Goal: Task Accomplishment & Management: Manage account settings

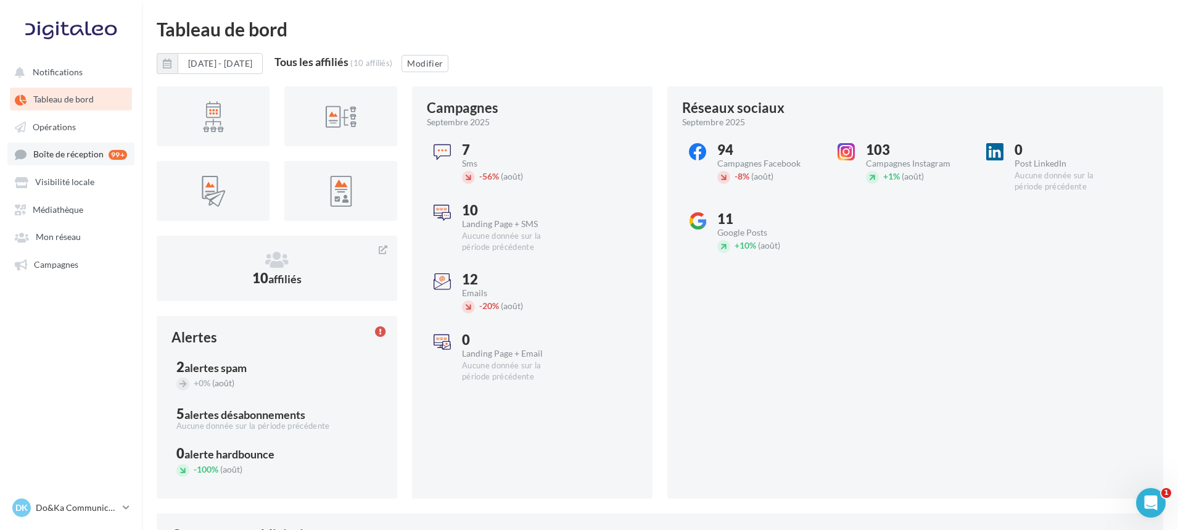
click at [63, 155] on span "Boîte de réception" at bounding box center [68, 154] width 70 height 10
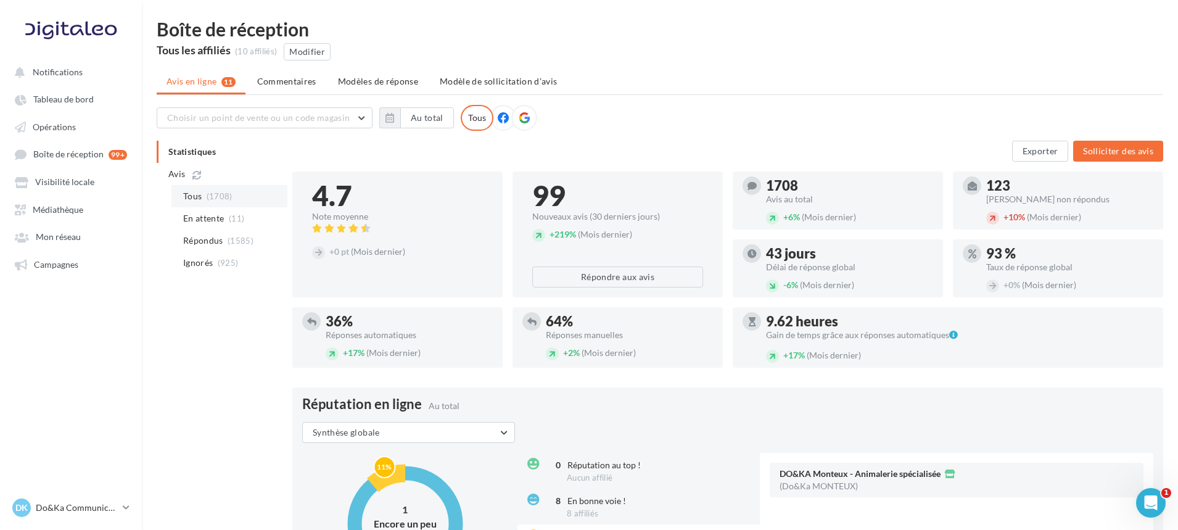
click at [221, 205] on li "Tous (1708)" at bounding box center [229, 196] width 116 height 22
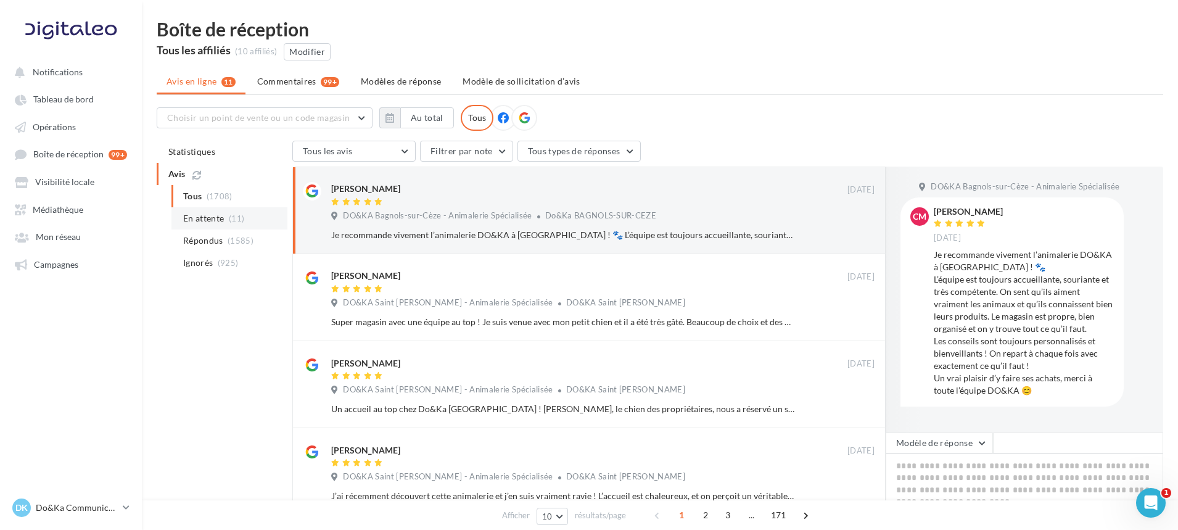
click at [240, 221] on span "(11)" at bounding box center [236, 218] width 15 height 10
click at [238, 260] on li "Ignorés (925)" at bounding box center [229, 263] width 116 height 22
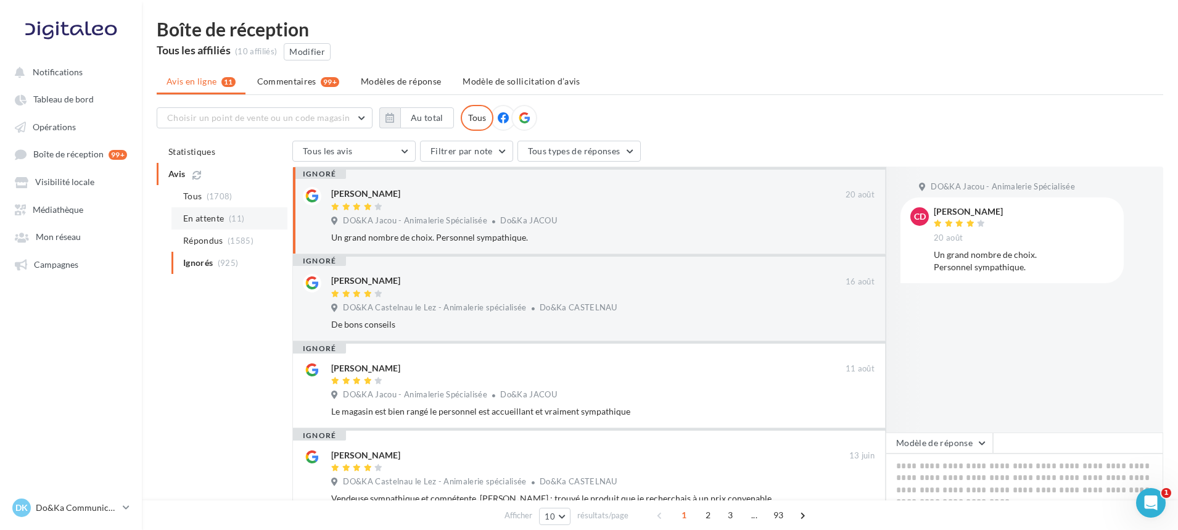
click at [231, 212] on li "En attente (11)" at bounding box center [229, 218] width 116 height 22
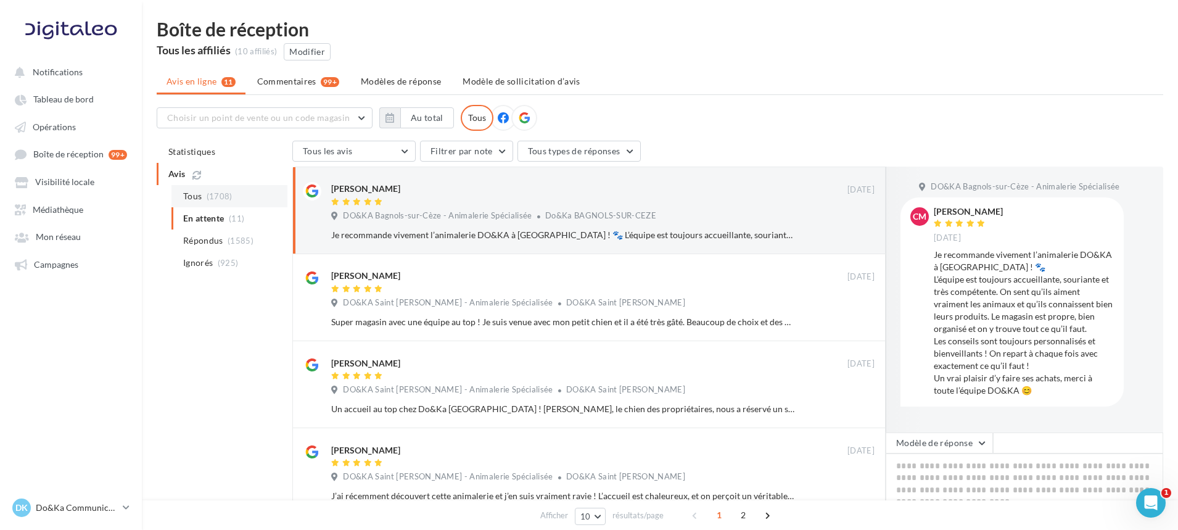
click at [236, 194] on li "Tous (1708)" at bounding box center [229, 196] width 116 height 22
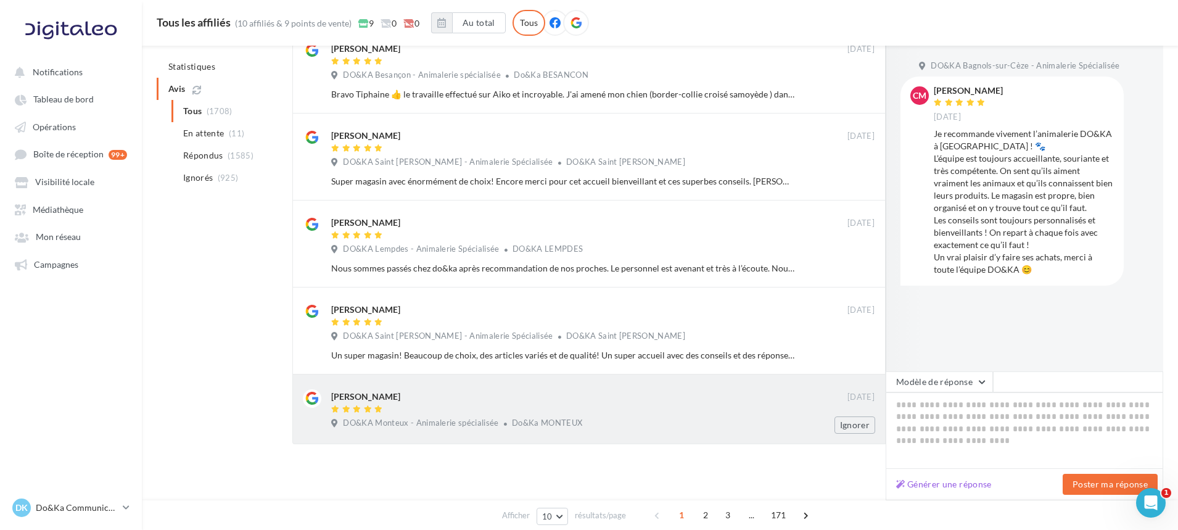
scroll to position [592, 0]
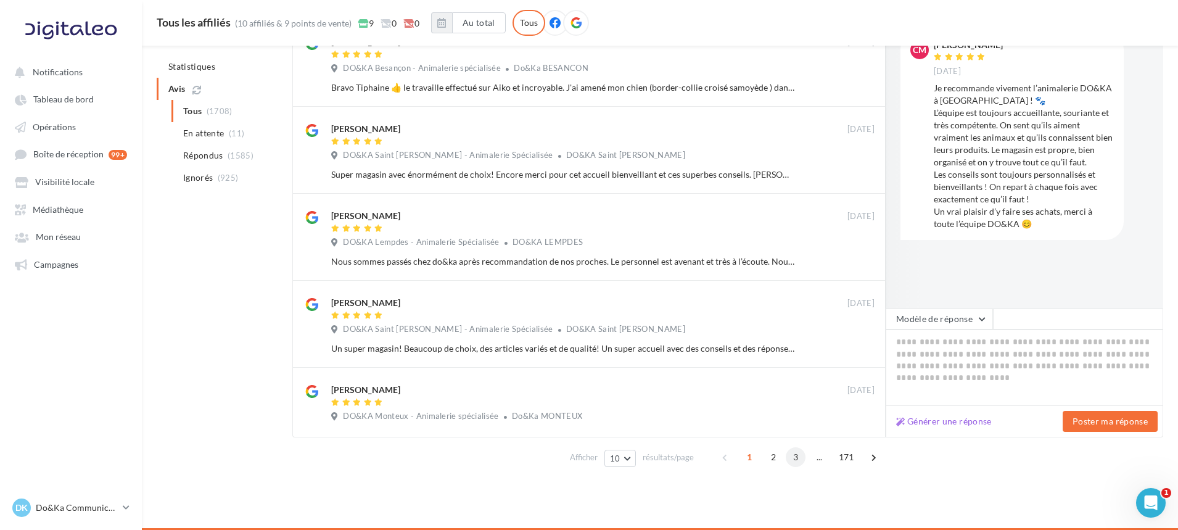
click at [790, 461] on span "3" at bounding box center [796, 457] width 20 height 20
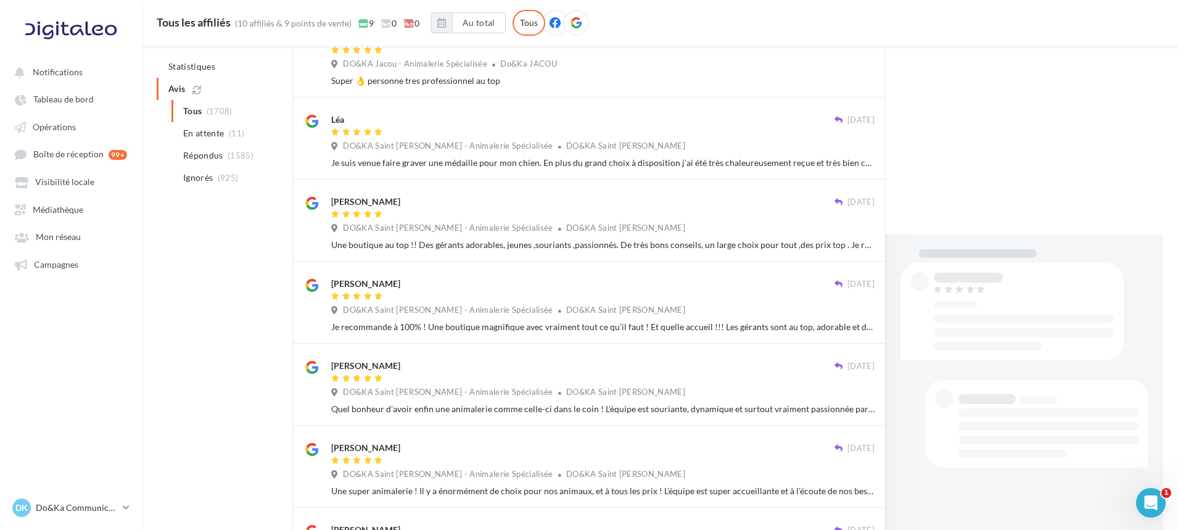
scroll to position [560, 0]
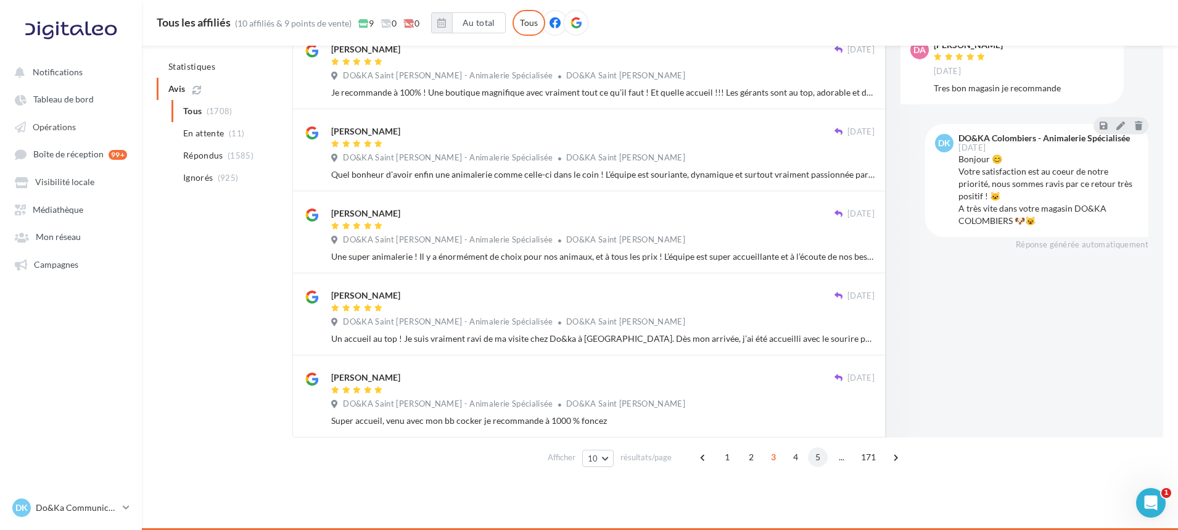
click at [813, 461] on span "5" at bounding box center [818, 457] width 20 height 20
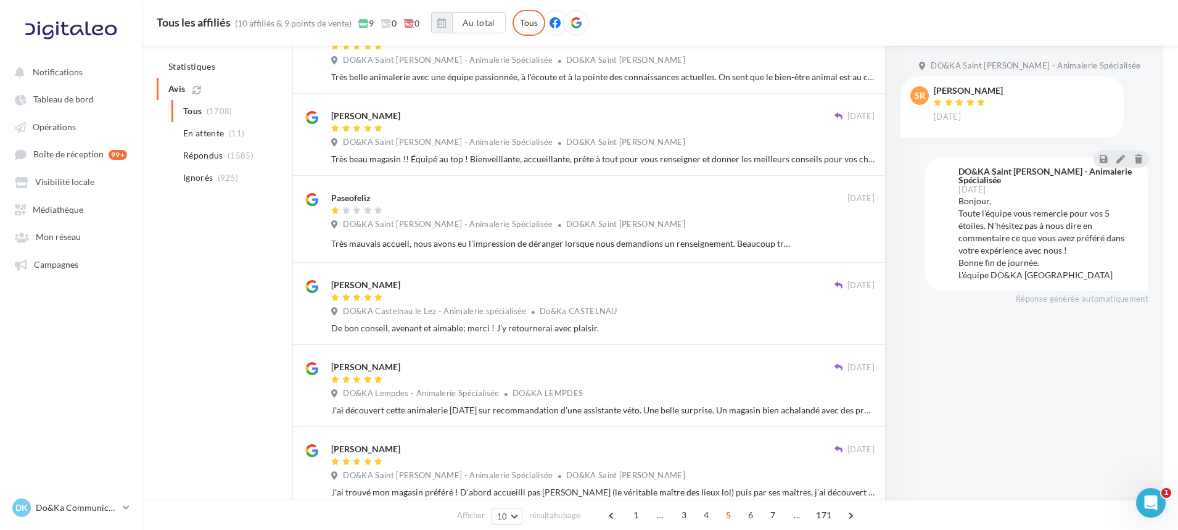
scroll to position [232, 0]
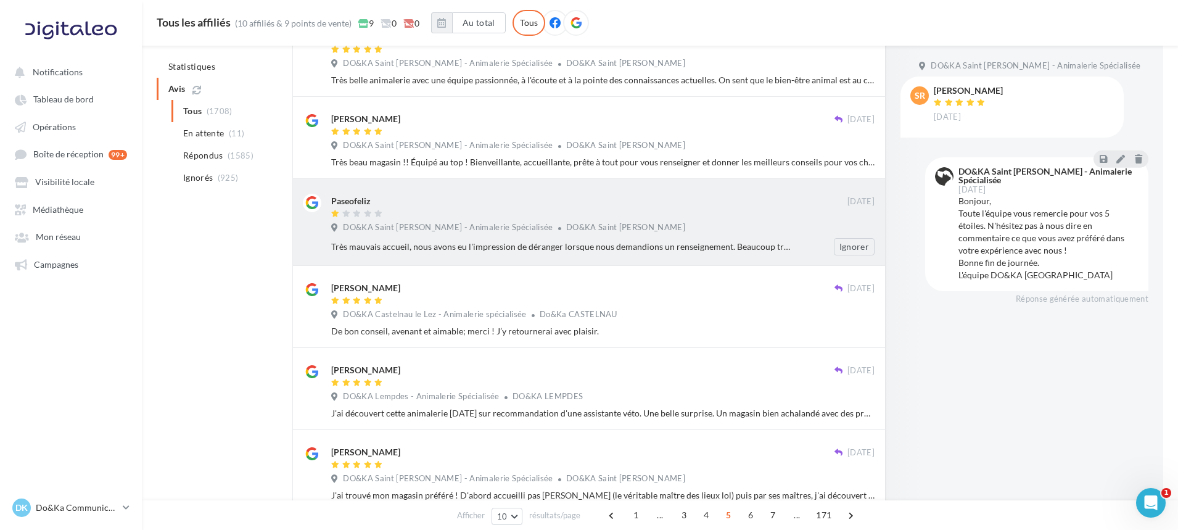
click at [454, 252] on div "Très mauvais accueil, nous avons eu l'impression de déranger lorsque nous deman…" at bounding box center [562, 247] width 463 height 12
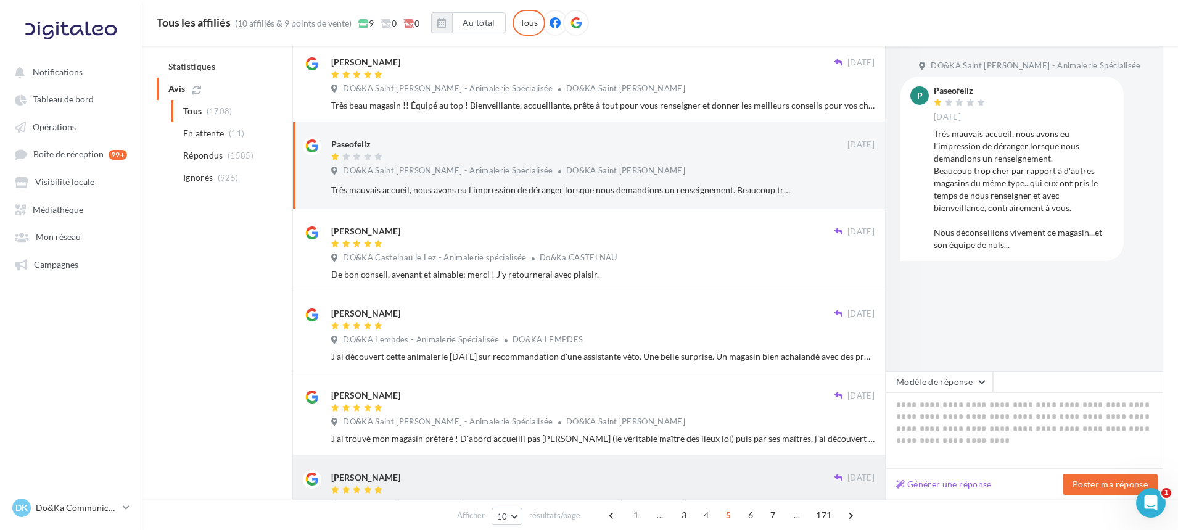
scroll to position [318, 0]
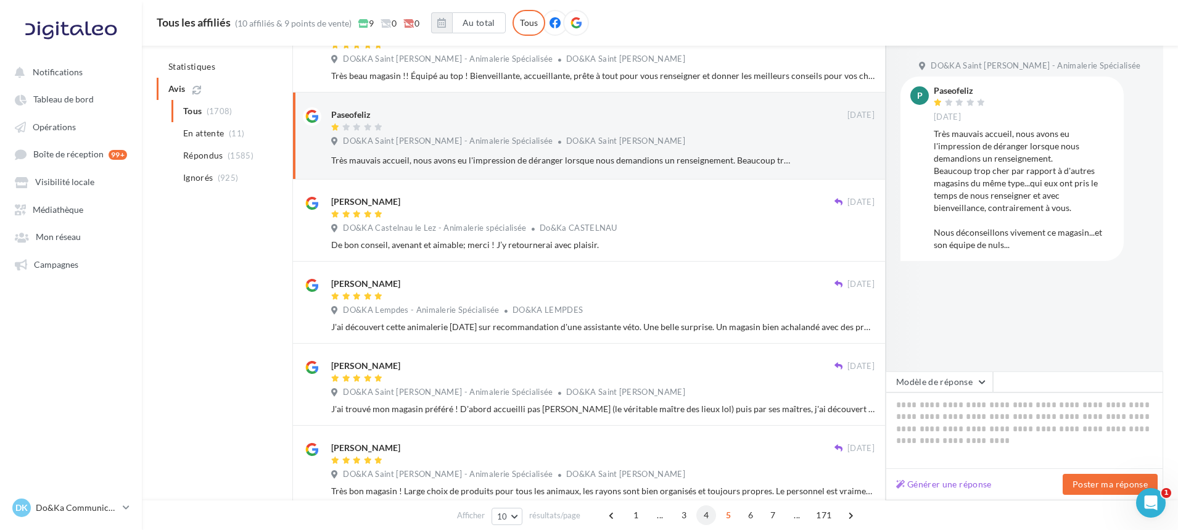
click at [703, 517] on span "4" at bounding box center [706, 515] width 20 height 20
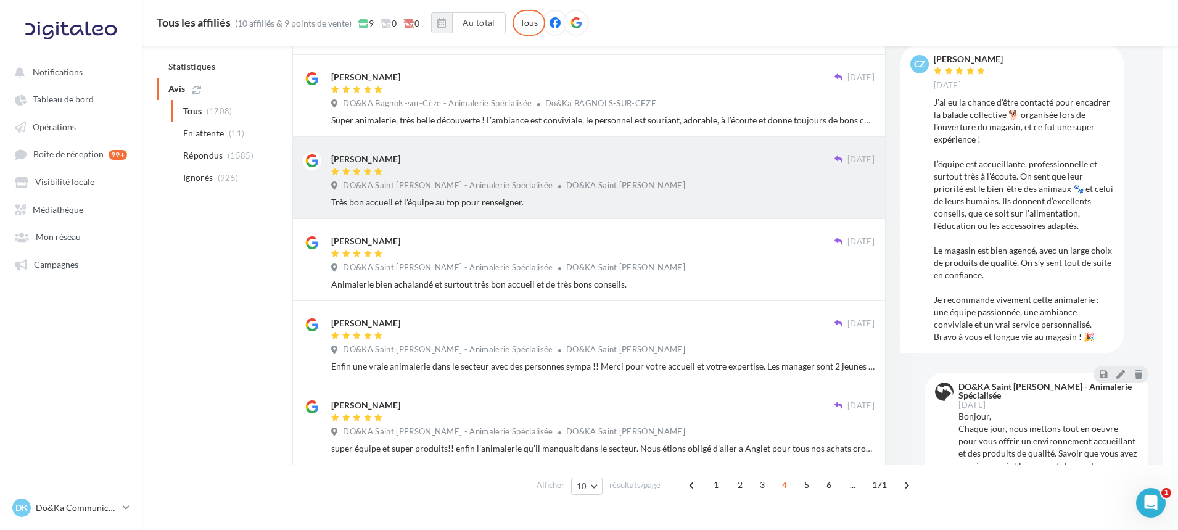
scroll to position [560, 0]
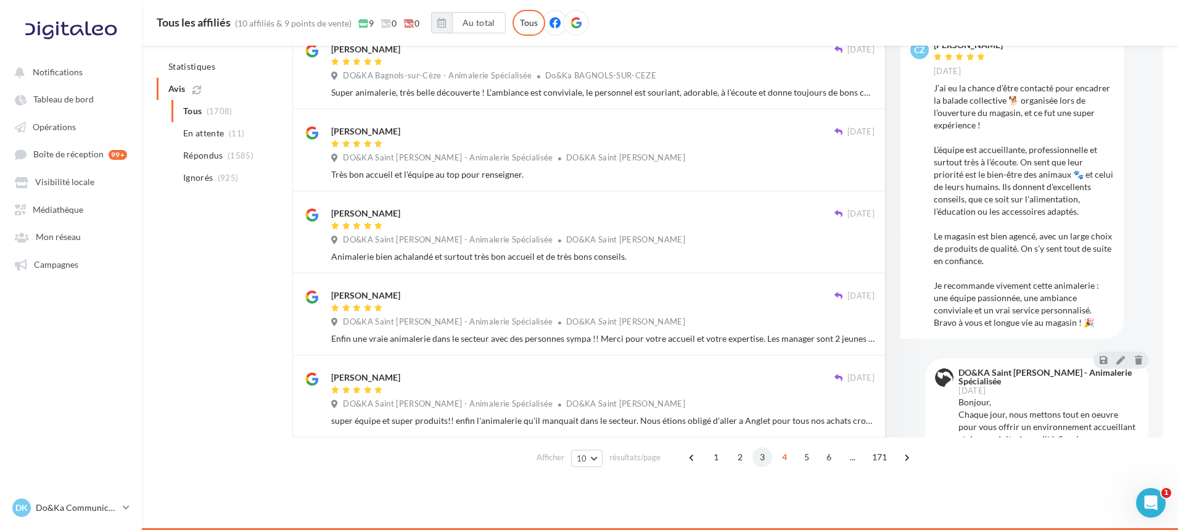
click at [760, 459] on span "3" at bounding box center [762, 457] width 20 height 20
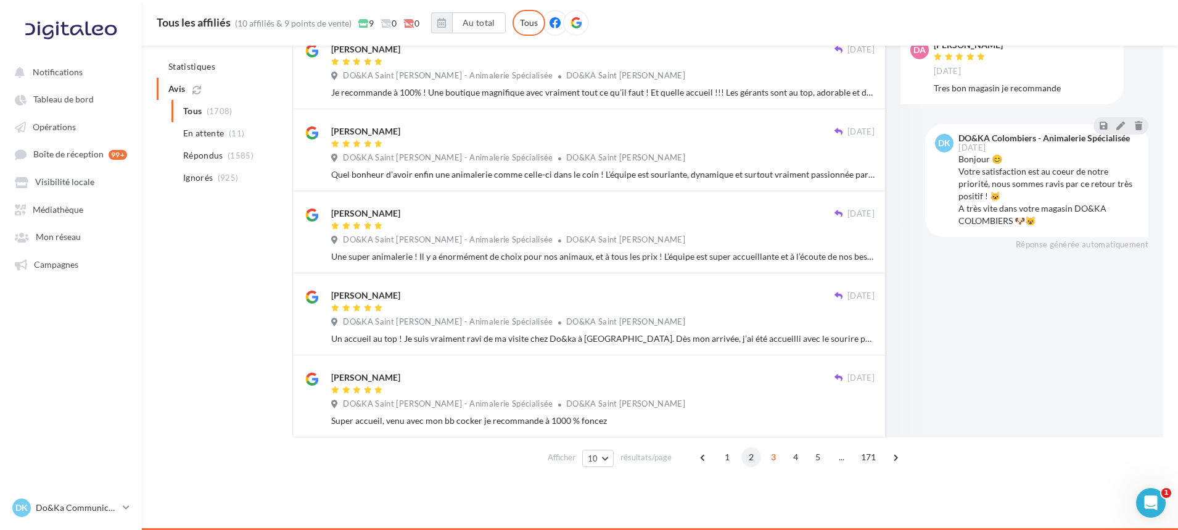
click at [743, 461] on span "2" at bounding box center [751, 457] width 20 height 20
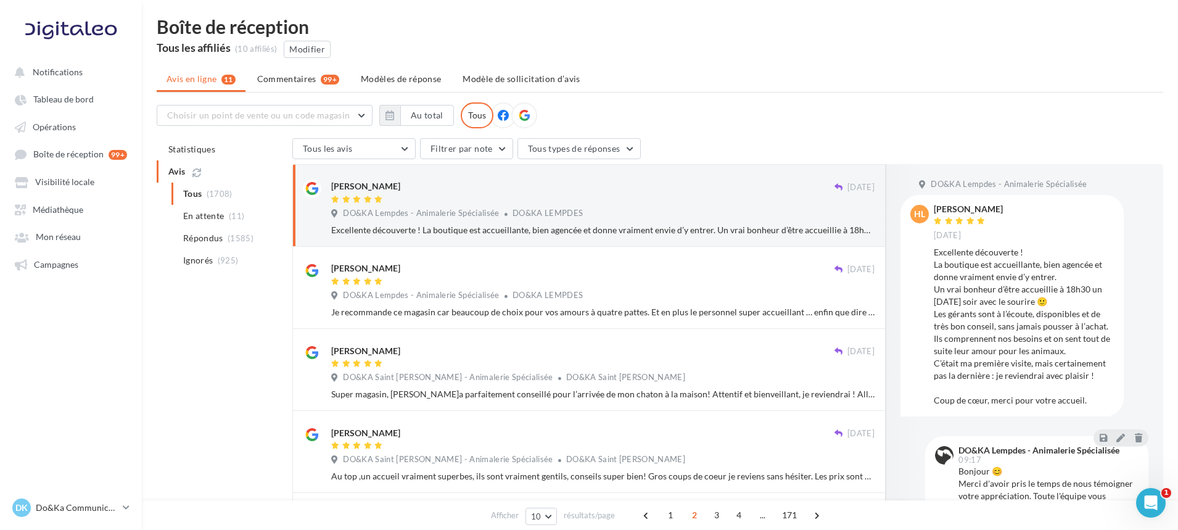
scroll to position [0, 0]
click at [664, 512] on span "1" at bounding box center [671, 515] width 20 height 20
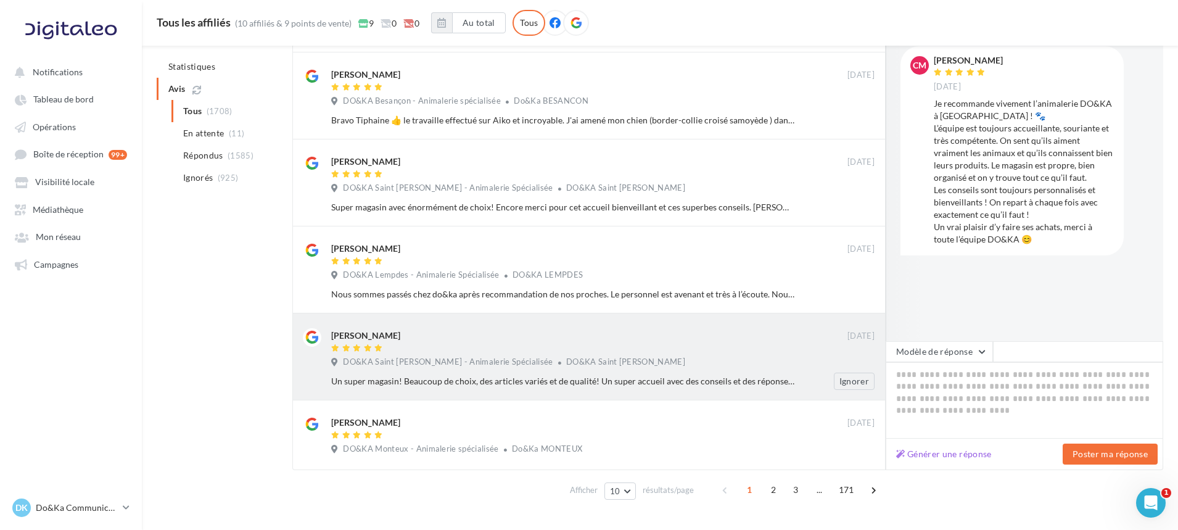
scroll to position [565, 0]
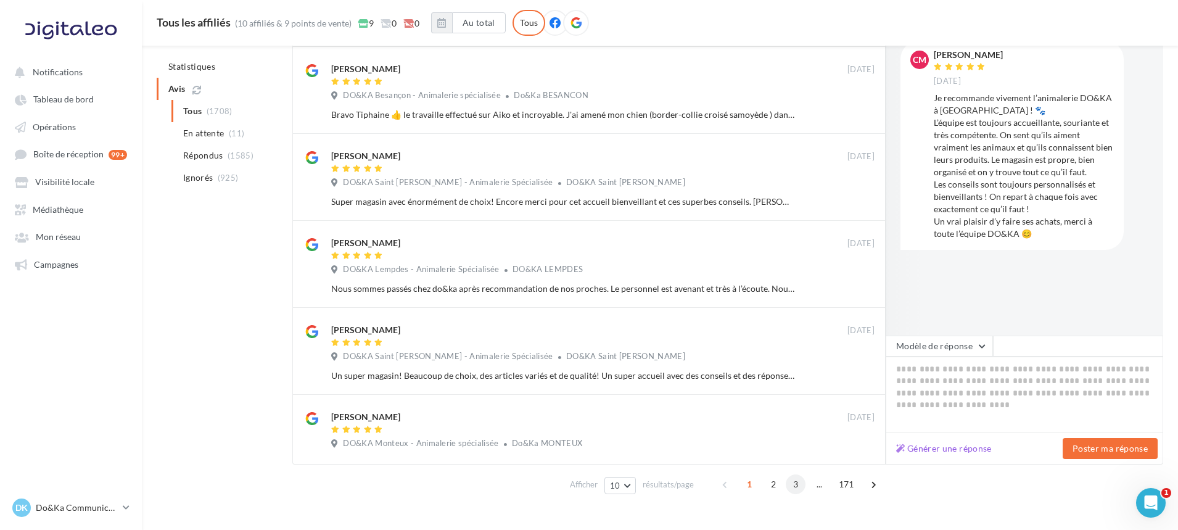
click at [801, 482] on span "3" at bounding box center [796, 484] width 20 height 20
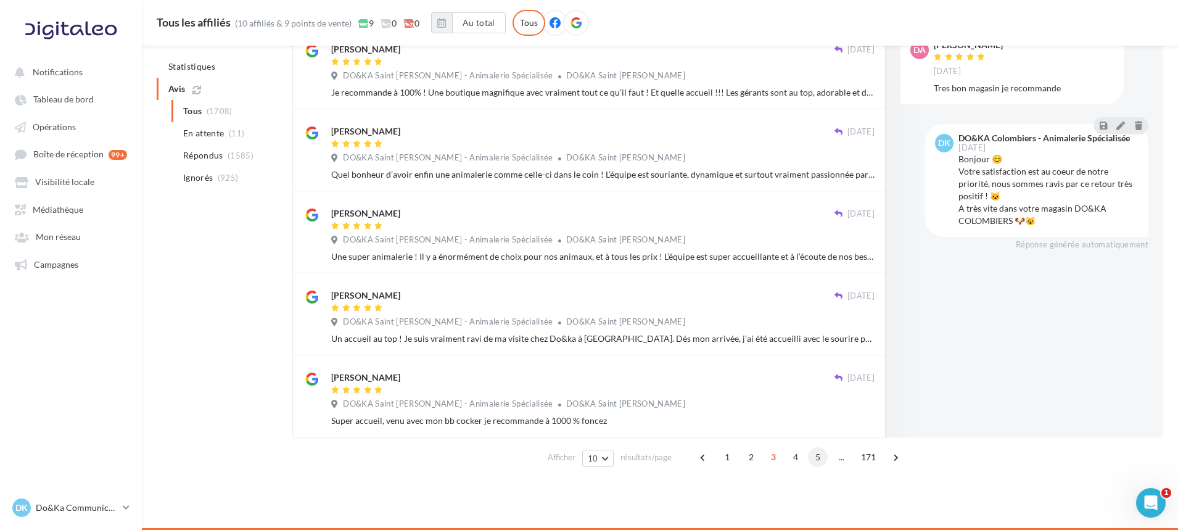
click at [813, 458] on span "5" at bounding box center [818, 457] width 20 height 20
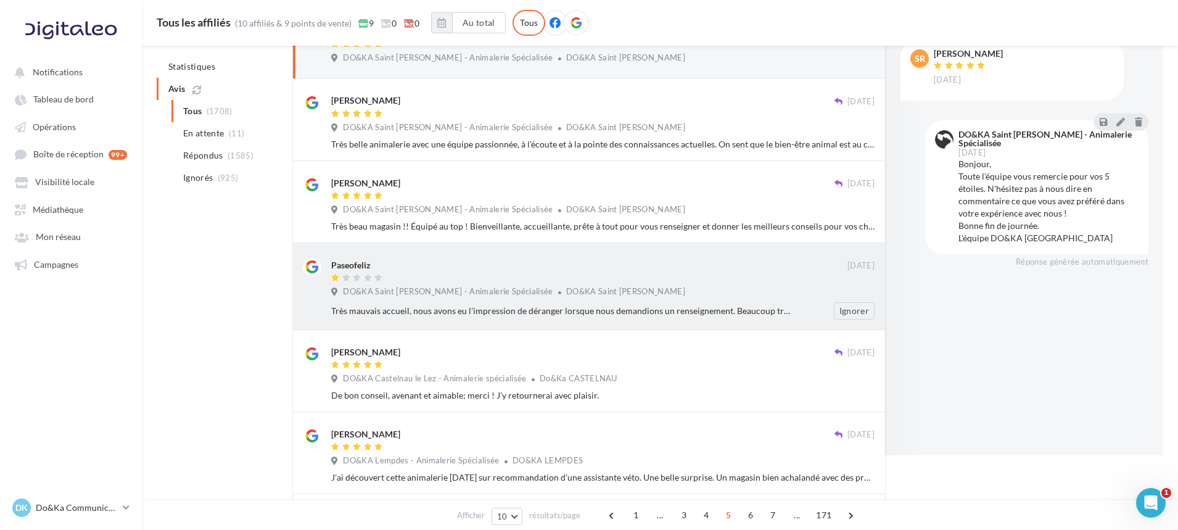
scroll to position [0, 0]
